Goal: Information Seeking & Learning: Find specific fact

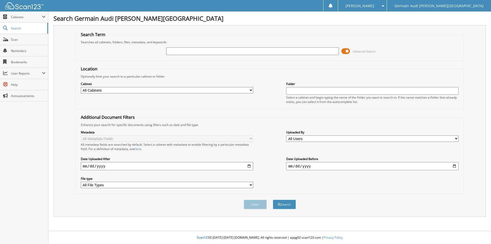
click at [178, 53] on input "text" at bounding box center [252, 51] width 172 height 8
type input "89197"
click at [273, 199] on button "Search" at bounding box center [284, 203] width 23 height 9
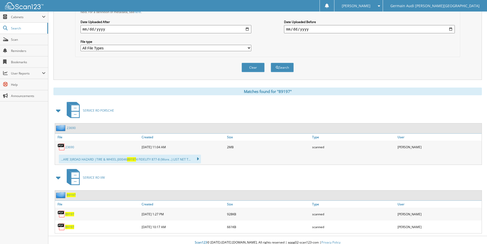
scroll to position [142, 0]
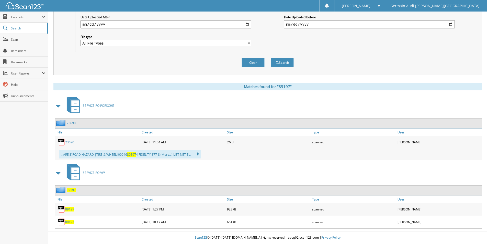
click at [68, 209] on span "89197" at bounding box center [69, 209] width 9 height 4
click at [70, 222] on span "89197" at bounding box center [69, 222] width 9 height 4
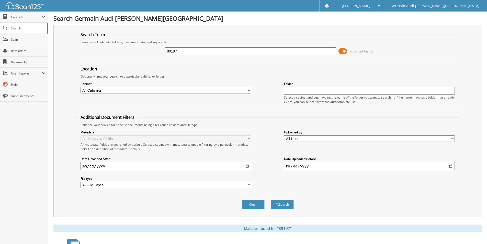
click at [184, 55] on input "89197" at bounding box center [250, 51] width 171 height 8
type input "89196"
click at [271, 199] on button "Search" at bounding box center [282, 203] width 23 height 9
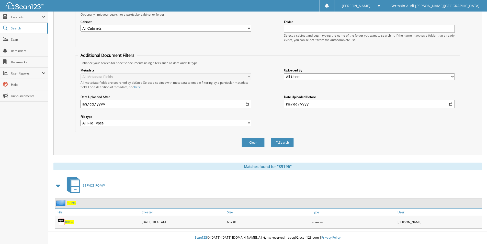
click at [69, 221] on span "89196" at bounding box center [69, 222] width 9 height 4
